Goal: Task Accomplishment & Management: Use online tool/utility

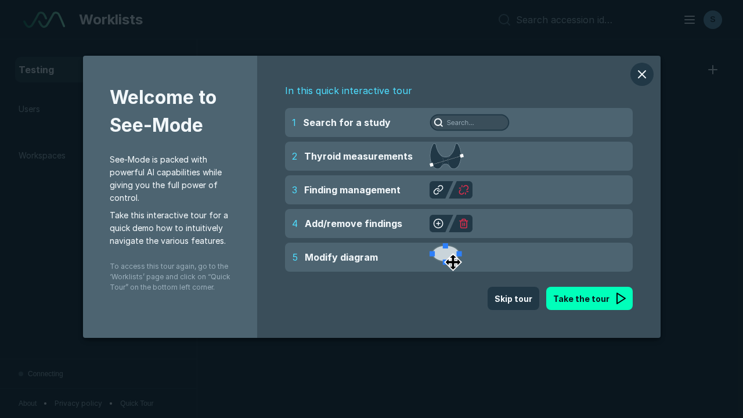
scroll to position [3171, 4836]
